Goal: Transaction & Acquisition: Purchase product/service

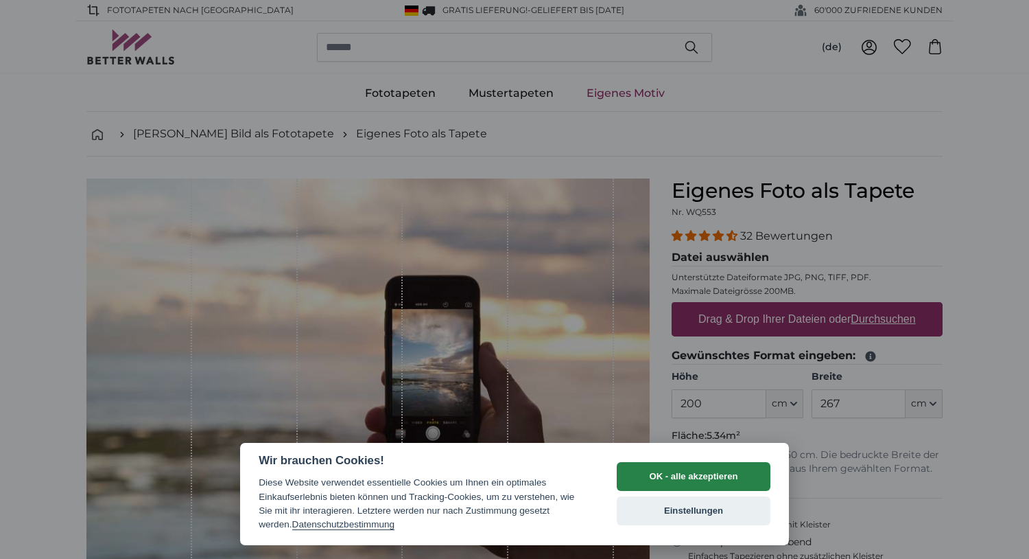
click at [663, 478] on button "OK - alle akzeptieren" at bounding box center [694, 476] width 154 height 29
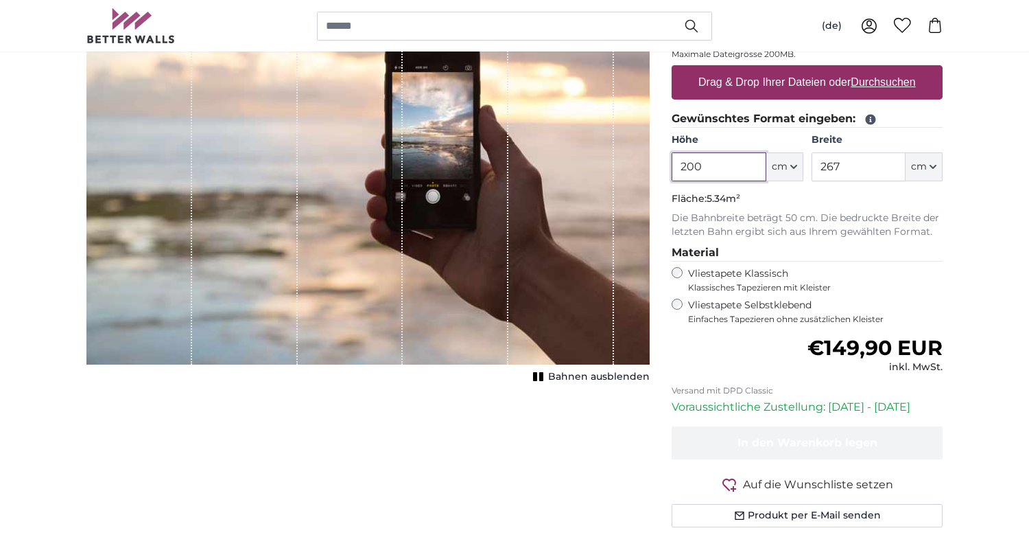
scroll to position [152, 0]
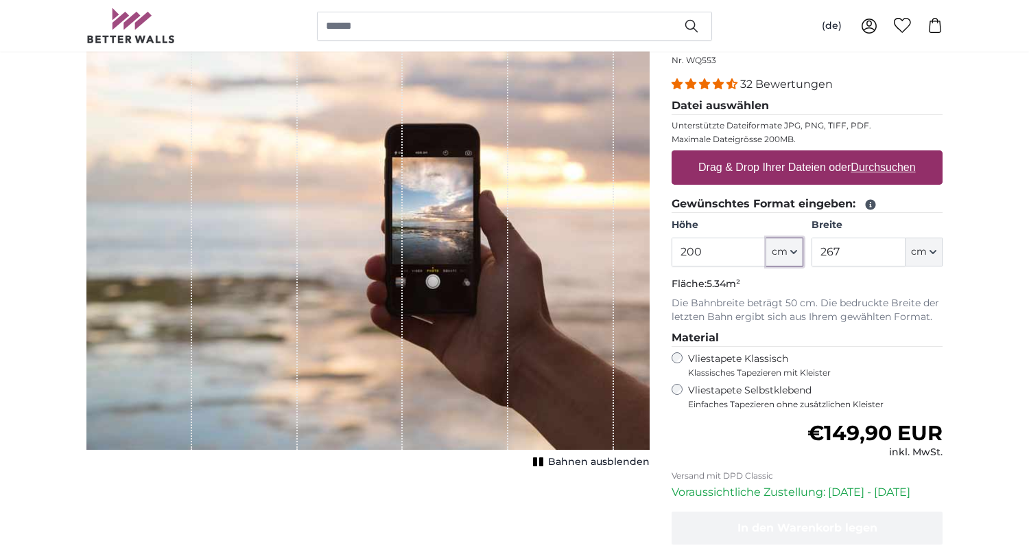
click at [795, 255] on icon "button" at bounding box center [794, 251] width 7 height 7
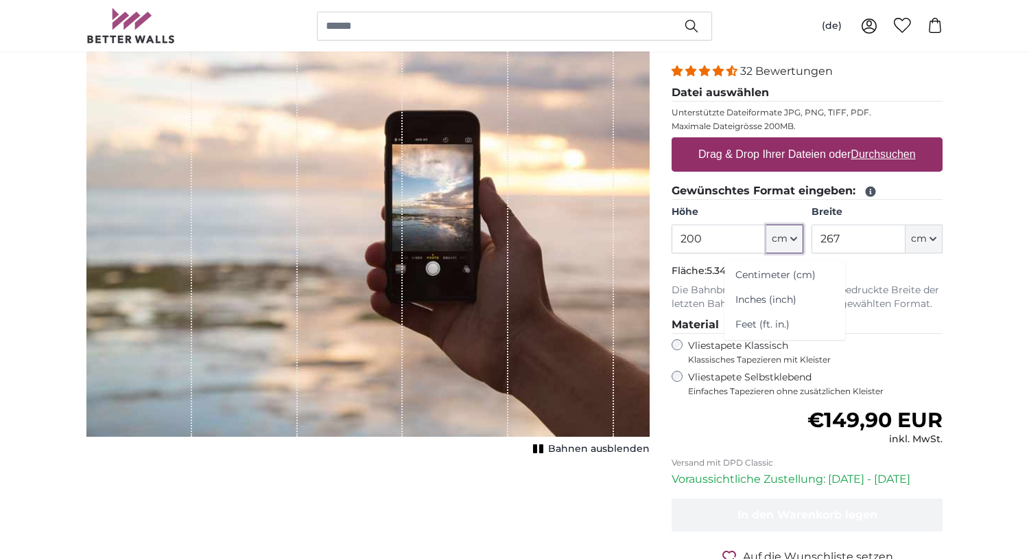
click at [794, 236] on icon "button" at bounding box center [794, 238] width 7 height 7
click at [789, 240] on button "cm" at bounding box center [785, 238] width 37 height 29
click at [707, 237] on input "200" at bounding box center [719, 238] width 94 height 29
type input "2"
type input "150"
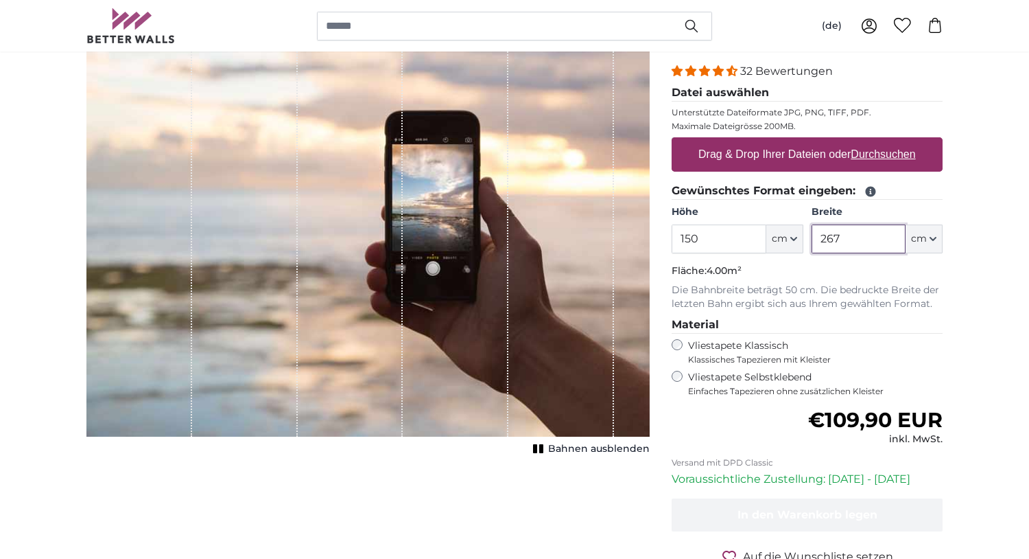
click at [848, 232] on input "267" at bounding box center [859, 238] width 94 height 29
type input "2"
type input "150"
click at [427, 104] on div "1 of 1" at bounding box center [456, 224] width 106 height 423
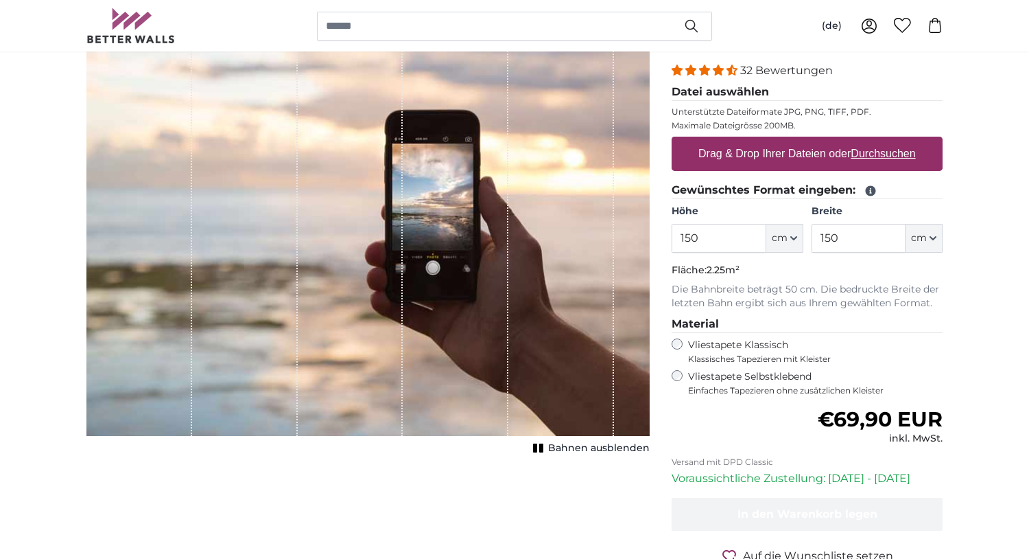
click at [585, 451] on span "Bahnen ausblenden" at bounding box center [599, 448] width 102 height 14
click at [585, 451] on span "Bahnen einblenden" at bounding box center [599, 448] width 101 height 14
click at [585, 451] on span "Bahnen ausblenden" at bounding box center [599, 448] width 102 height 14
click at [797, 154] on label "Drag & Drop Ihrer Dateien oder Durchsuchen" at bounding box center [807, 153] width 229 height 27
click at [797, 141] on input "Drag & Drop Ihrer Dateien oder Durchsuchen" at bounding box center [807, 139] width 271 height 4
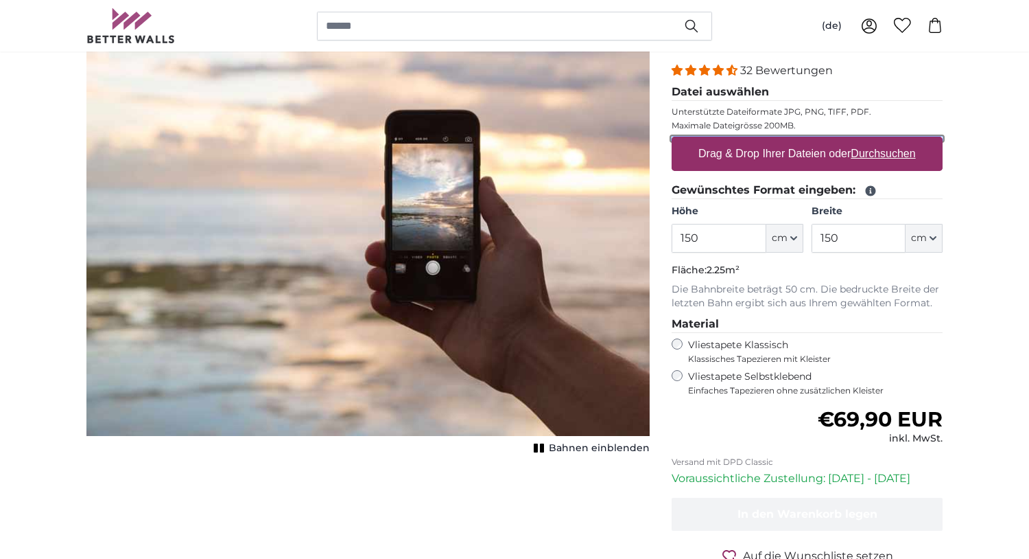
type input "**********"
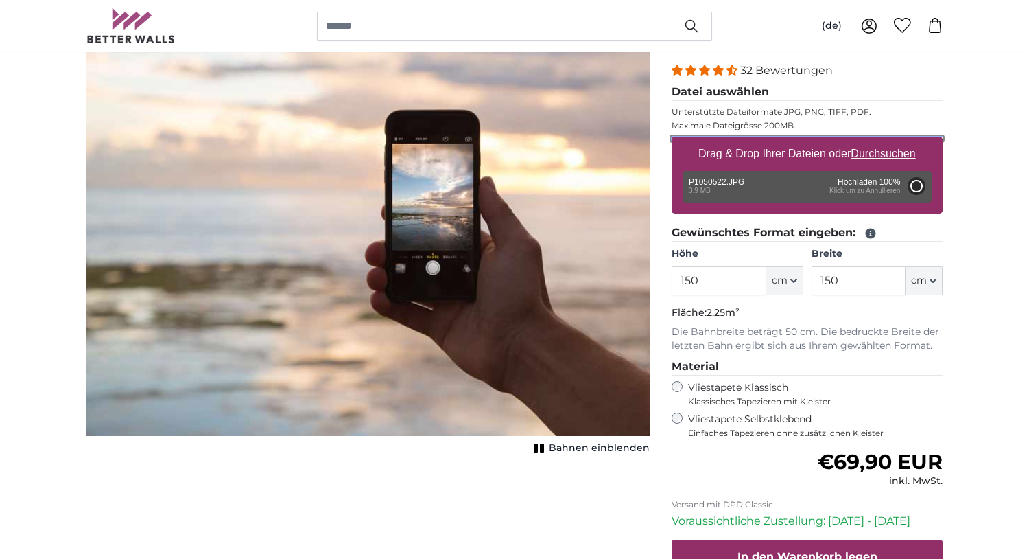
type input "200"
type input "266"
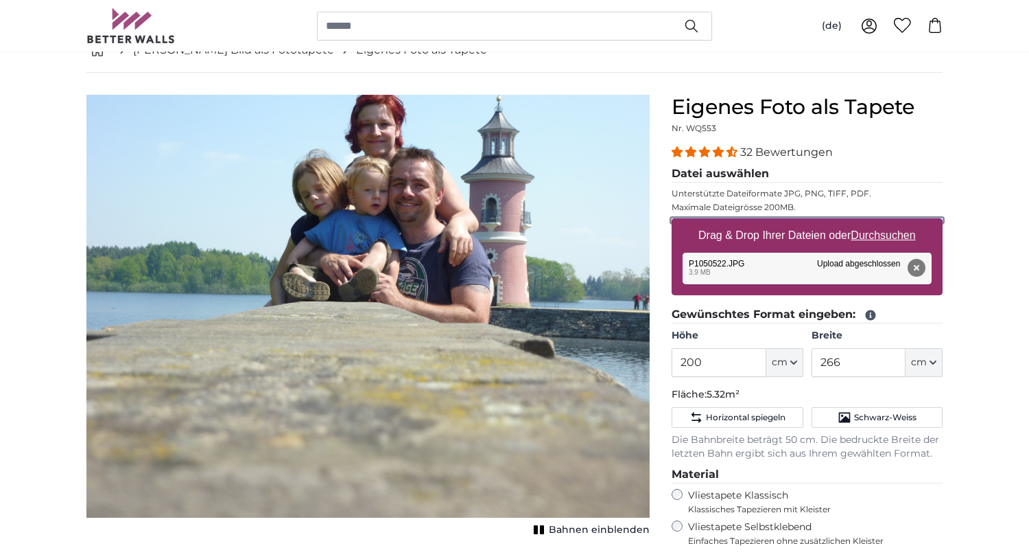
scroll to position [84, 0]
click at [612, 540] on div "Abbrechen Bild zuschneiden Bahnen einblenden" at bounding box center [367, 438] width 585 height 687
click at [607, 533] on span "Bahnen einblenden" at bounding box center [599, 530] width 101 height 14
click at [733, 360] on input "200" at bounding box center [719, 362] width 94 height 29
type input "2"
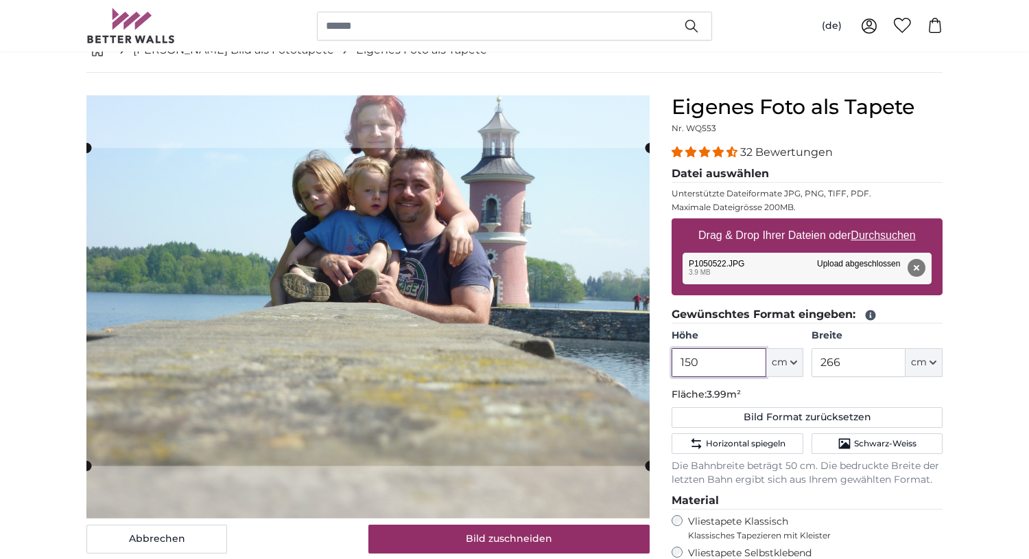
type input "150"
click at [855, 360] on input "266" at bounding box center [859, 362] width 94 height 29
type input "2"
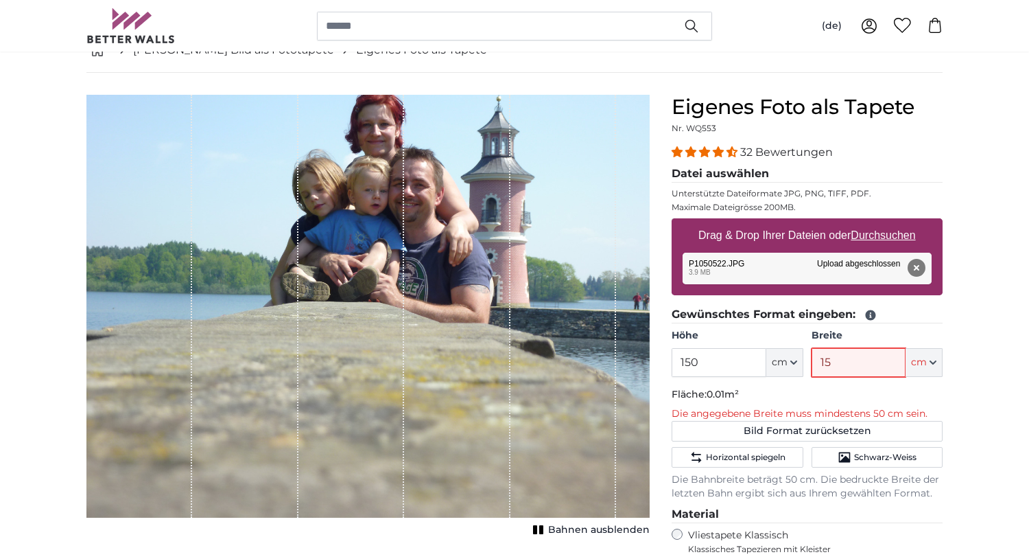
type input "150"
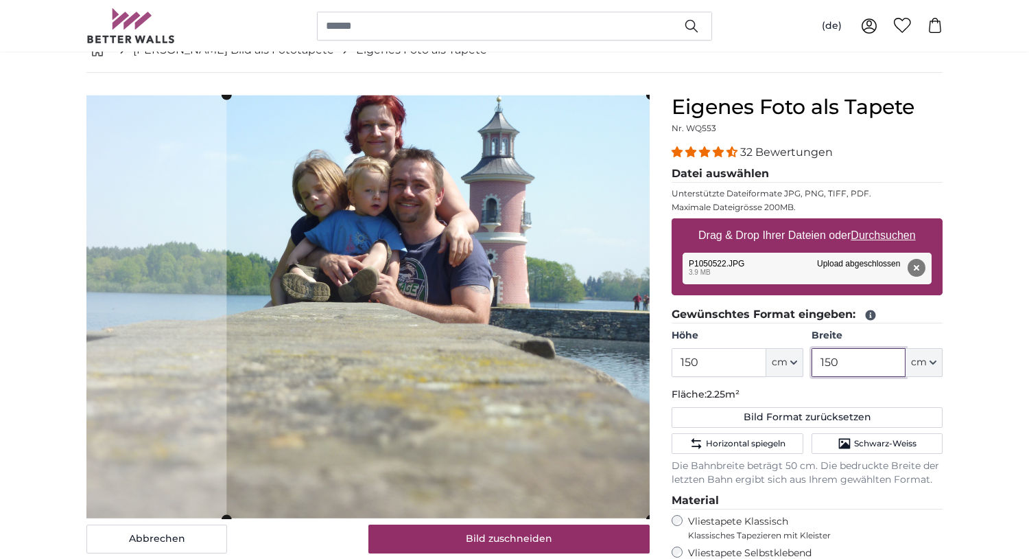
click at [688, 275] on product-detail "Abbrechen Bild zuschneiden Bahnen ausblenden Eigenes Foto als Tapete Nr. WQ553 …" at bounding box center [514, 440] width 878 height 735
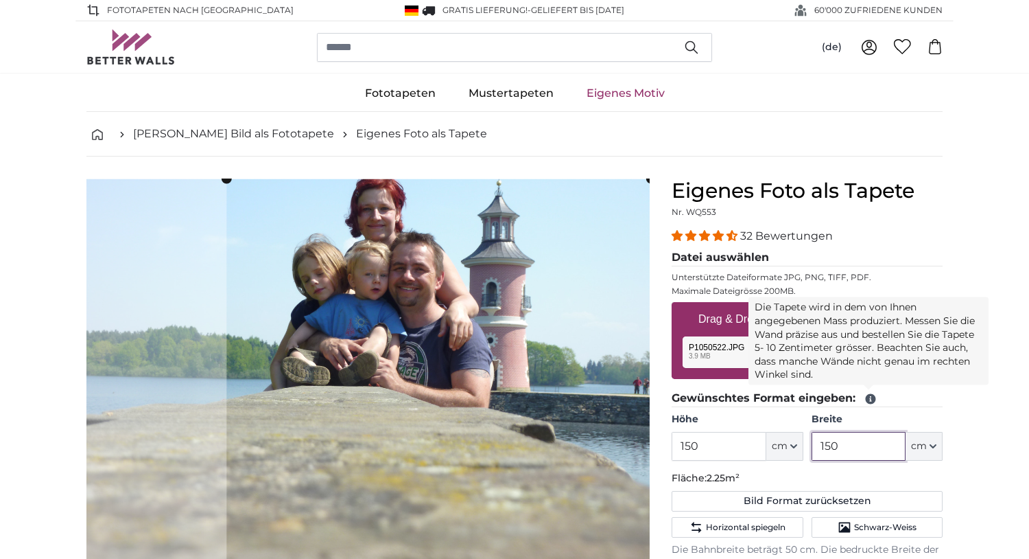
type input "150"
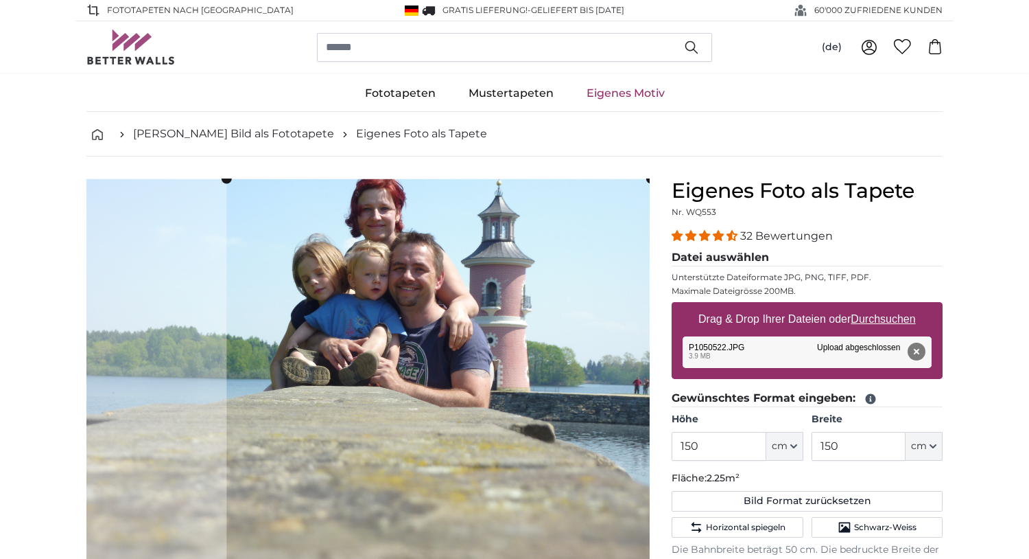
click at [872, 399] on icon at bounding box center [871, 399] width 10 height 10
click at [868, 399] on icon at bounding box center [871, 399] width 10 height 10
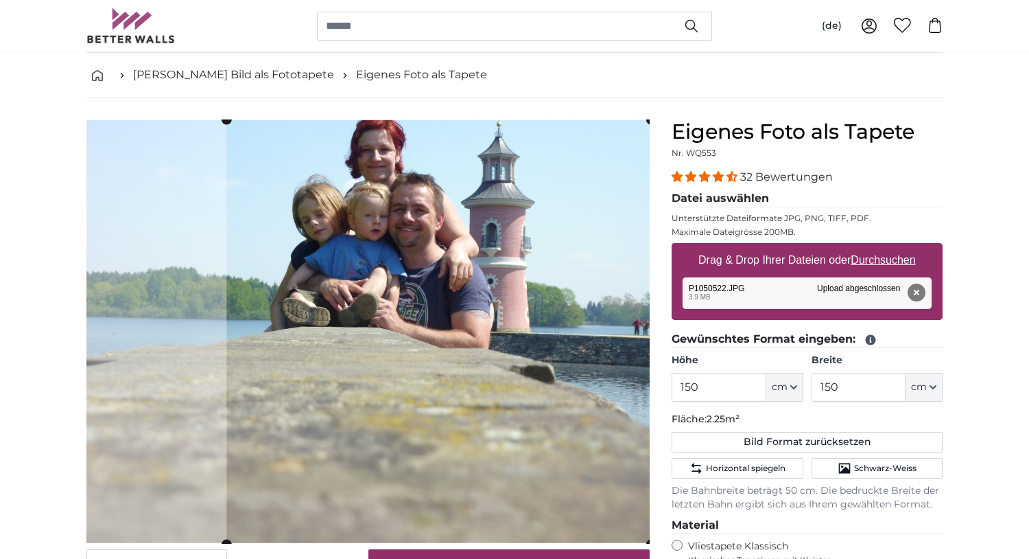
scroll to position [62, 0]
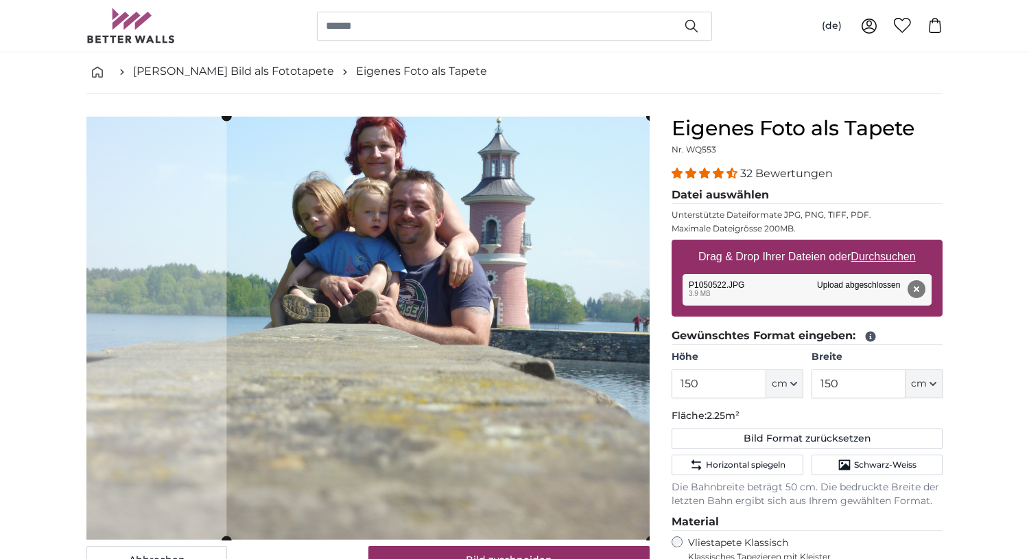
click at [953, 93] on div "[PERSON_NAME] Bild als Fototapete Eigenes Foto als Tapete Eigenes Foto als Tape…" at bounding box center [514, 439] width 878 height 780
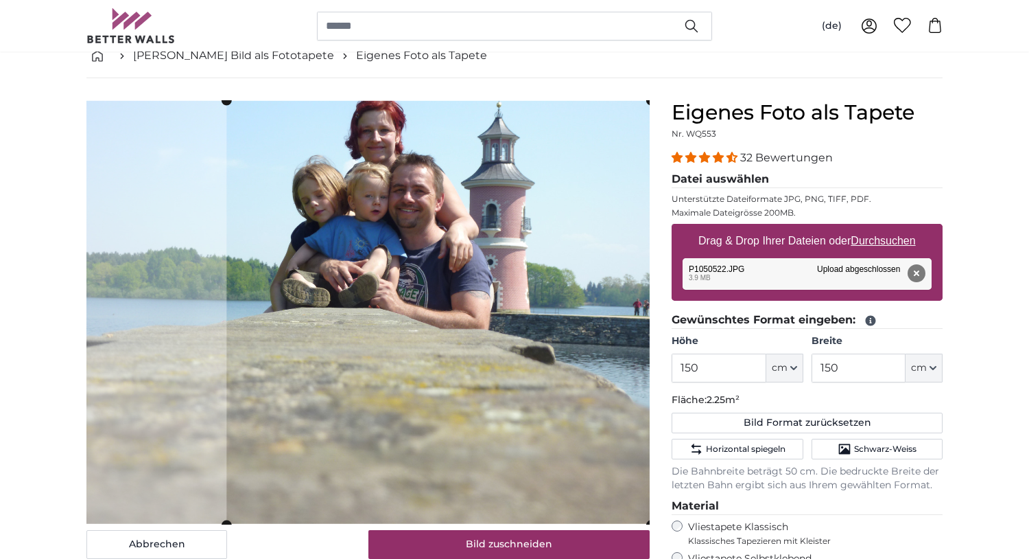
scroll to position [79, 0]
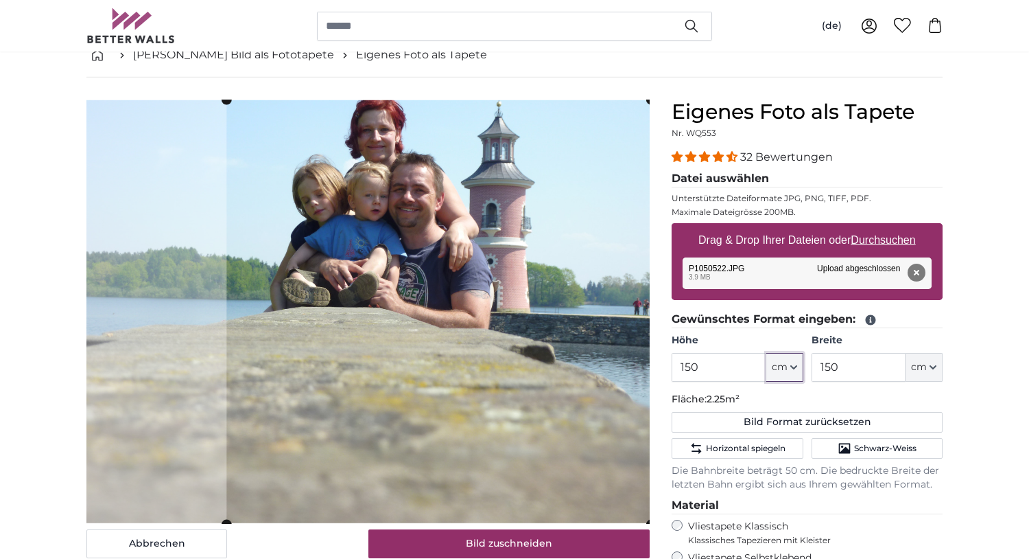
click at [790, 371] on button "cm" at bounding box center [785, 367] width 37 height 29
click at [714, 353] on input "150" at bounding box center [719, 367] width 94 height 29
type input "1"
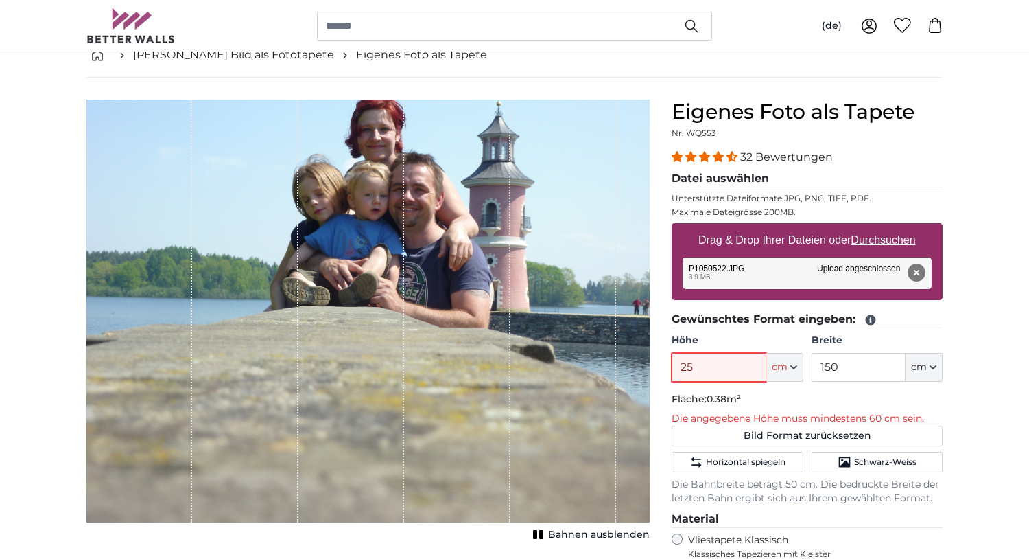
type input "2"
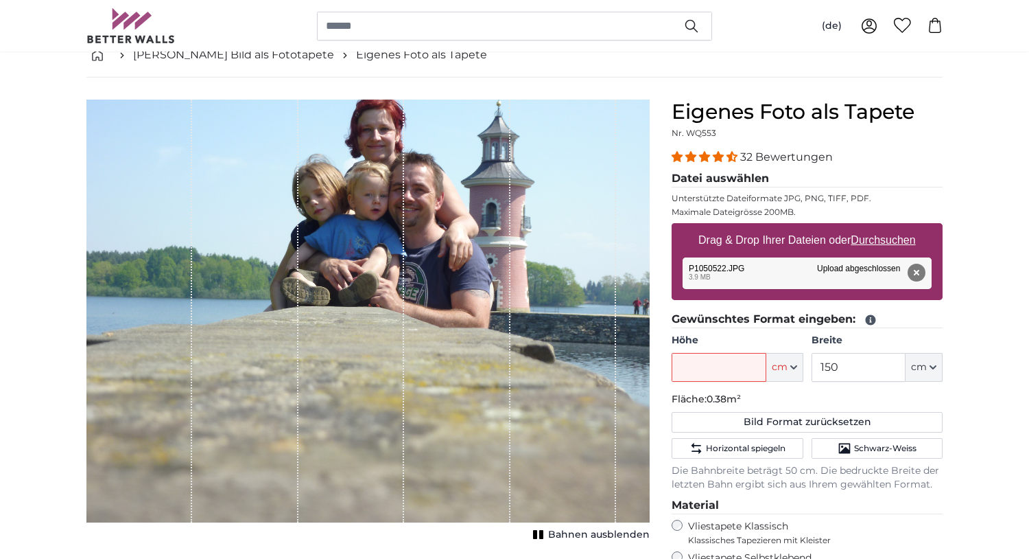
drag, startPoint x: 884, startPoint y: 113, endPoint x: 778, endPoint y: 174, distance: 122.1
click at [778, 174] on div "Eigenes Foto als Tapete Nr. WQ553 32 Bewertungen Datei auswählen Unterstützte D…" at bounding box center [807, 440] width 271 height 680
click at [870, 234] on u "Durchsuchen" at bounding box center [884, 240] width 65 height 12
click at [870, 227] on input "Drag & Drop Ihrer Dateien oder Durchsuchen" at bounding box center [807, 225] width 271 height 4
type input "**********"
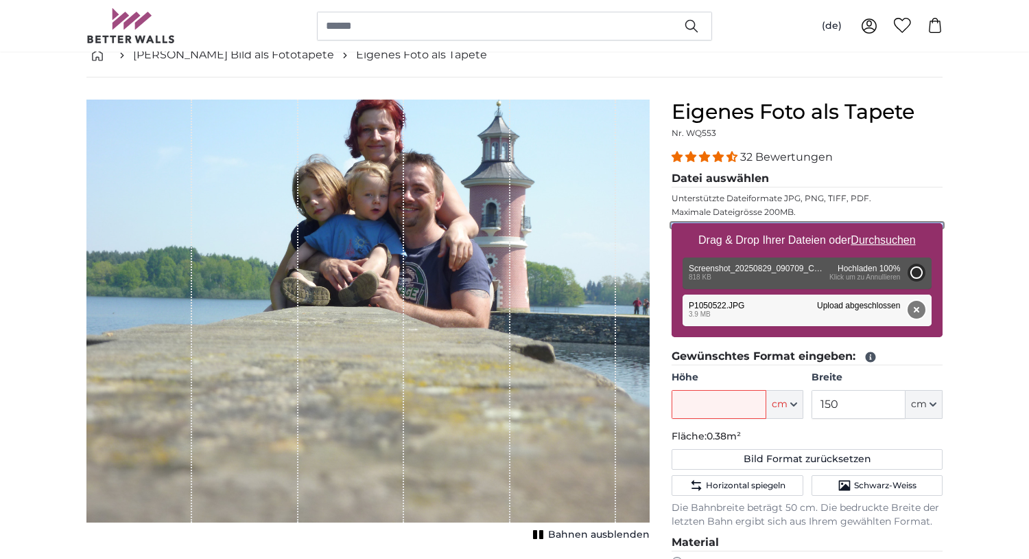
type input "150"
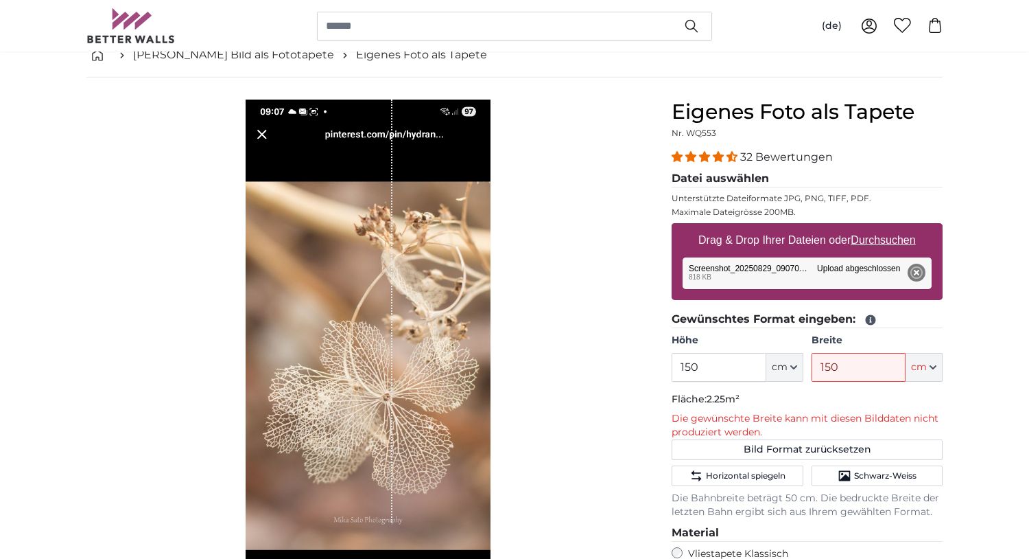
click at [920, 312] on legend "Gewünschtes Format eingeben:" at bounding box center [807, 319] width 271 height 17
click at [855, 368] on input "150" at bounding box center [859, 367] width 94 height 29
type input "1"
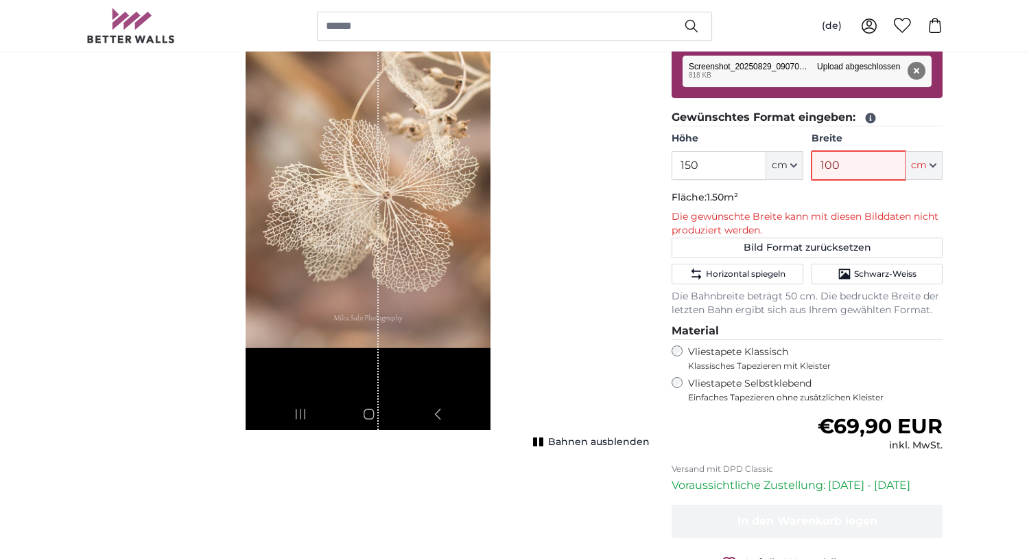
scroll to position [282, 0]
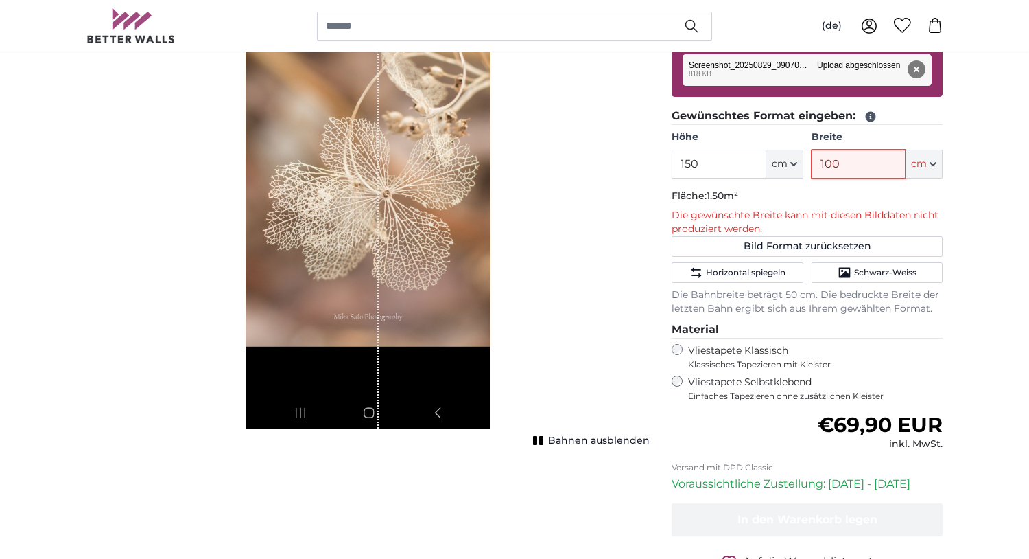
type input "100"
